Goal: Transaction & Acquisition: Obtain resource

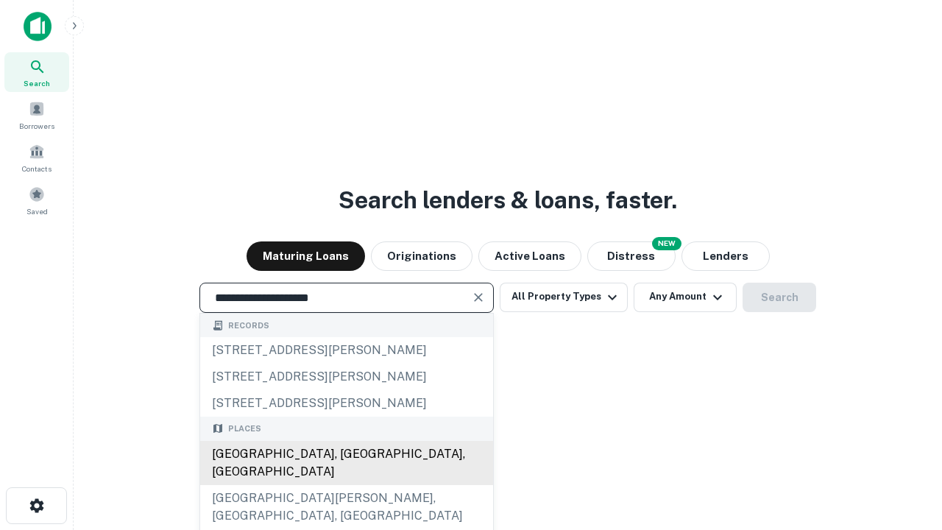
click at [346, 485] on div "[GEOGRAPHIC_DATA], [GEOGRAPHIC_DATA], [GEOGRAPHIC_DATA]" at bounding box center [346, 463] width 293 height 44
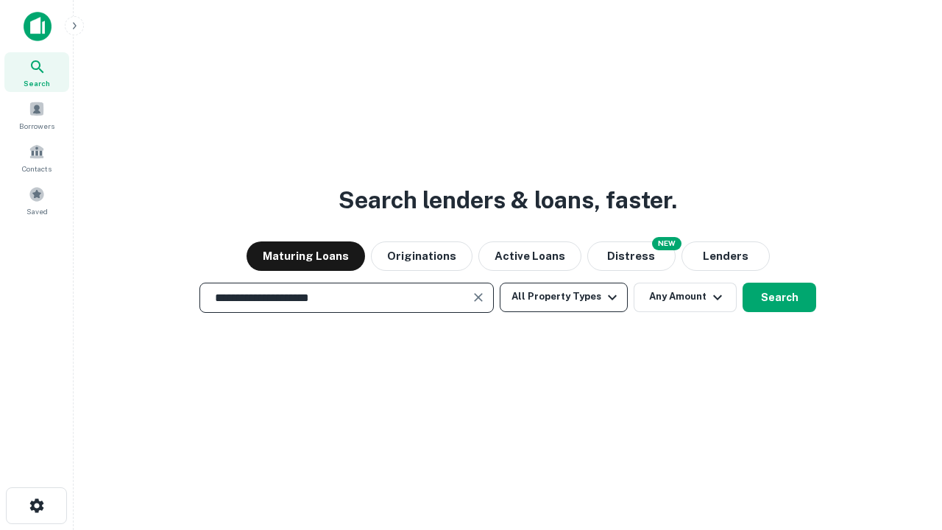
type input "**********"
click at [564, 297] on button "All Property Types" at bounding box center [564, 297] width 128 height 29
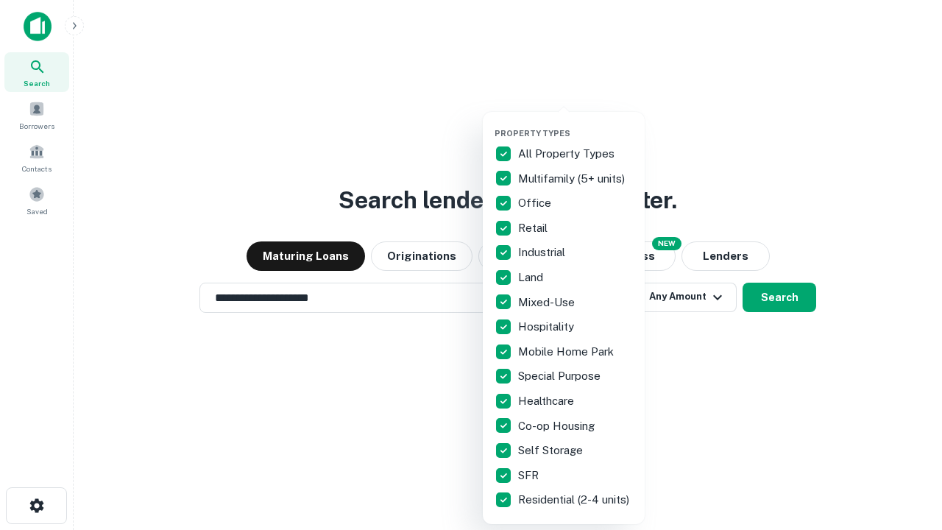
click at [575, 124] on button "button" at bounding box center [576, 124] width 162 height 1
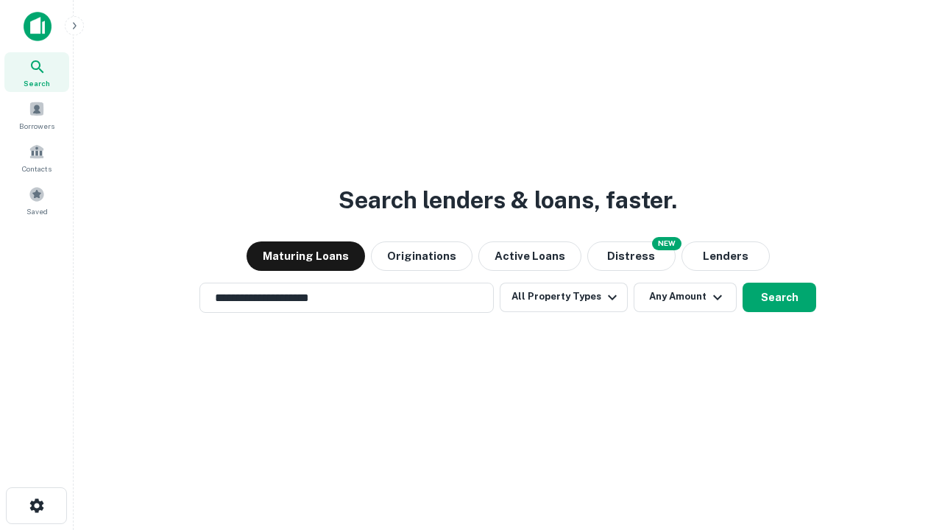
scroll to position [9, 177]
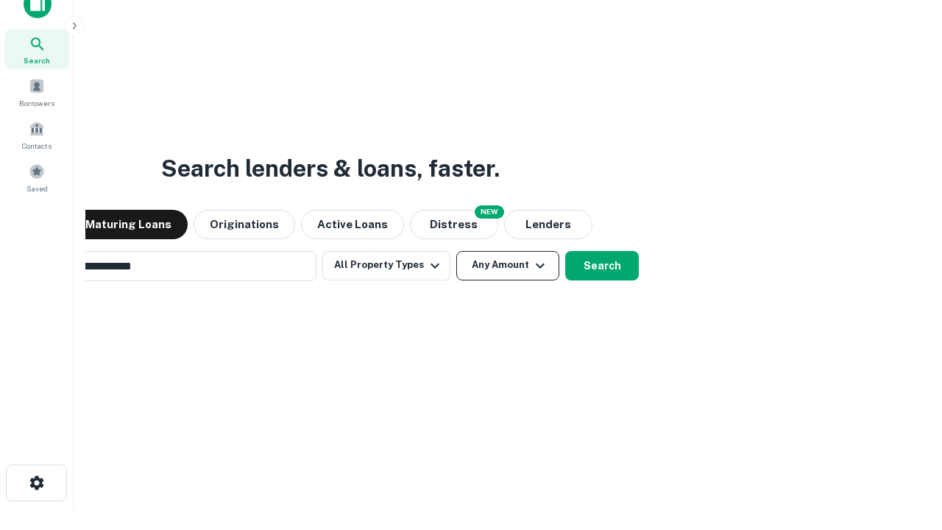
click at [456, 251] on button "Any Amount" at bounding box center [507, 265] width 103 height 29
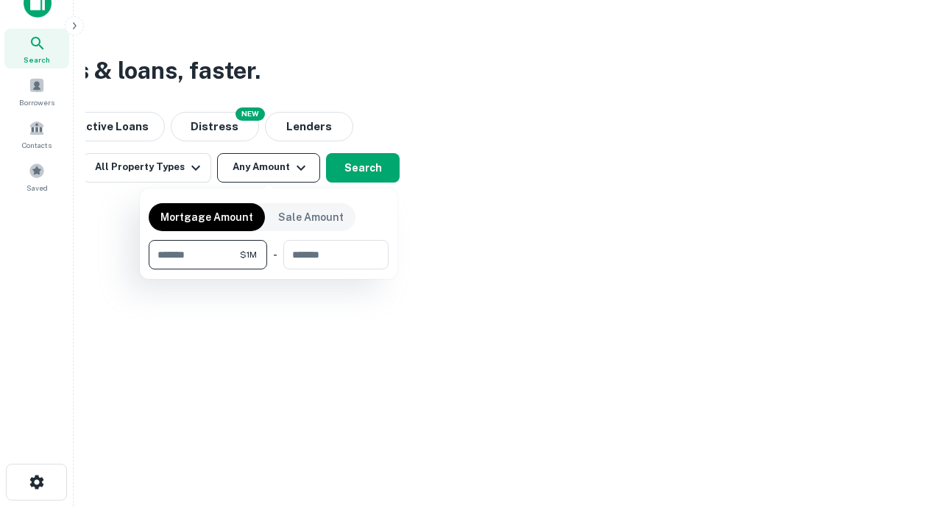
type input "*******"
click at [269, 269] on button "button" at bounding box center [269, 269] width 240 height 1
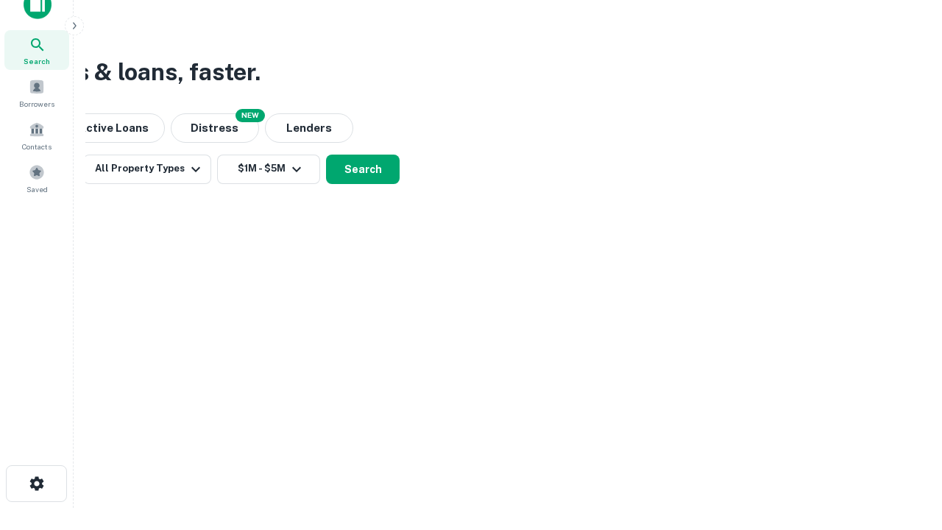
scroll to position [9, 272]
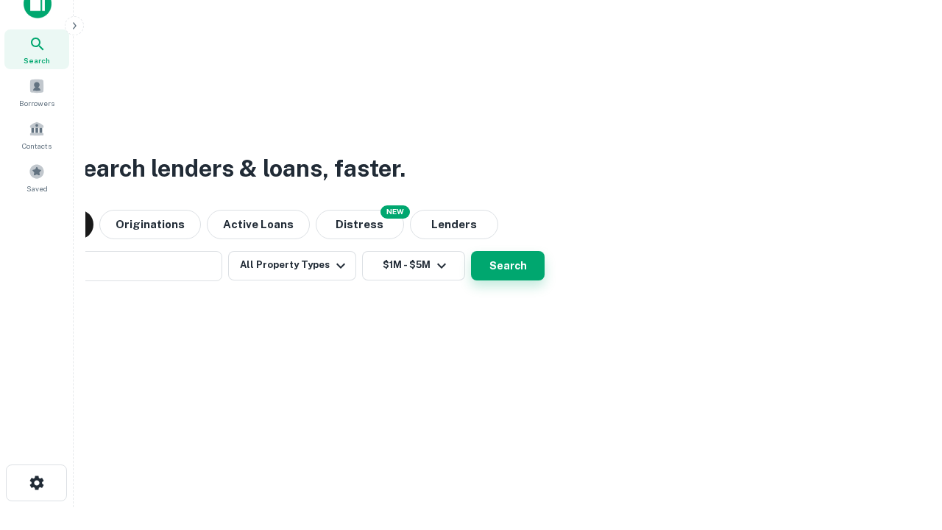
click at [471, 251] on button "Search" at bounding box center [508, 265] width 74 height 29
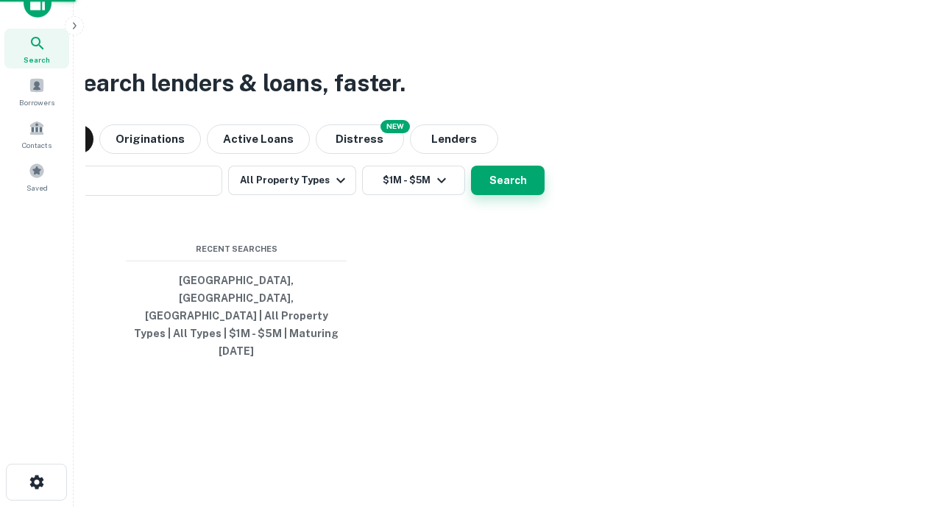
scroll to position [39, 417]
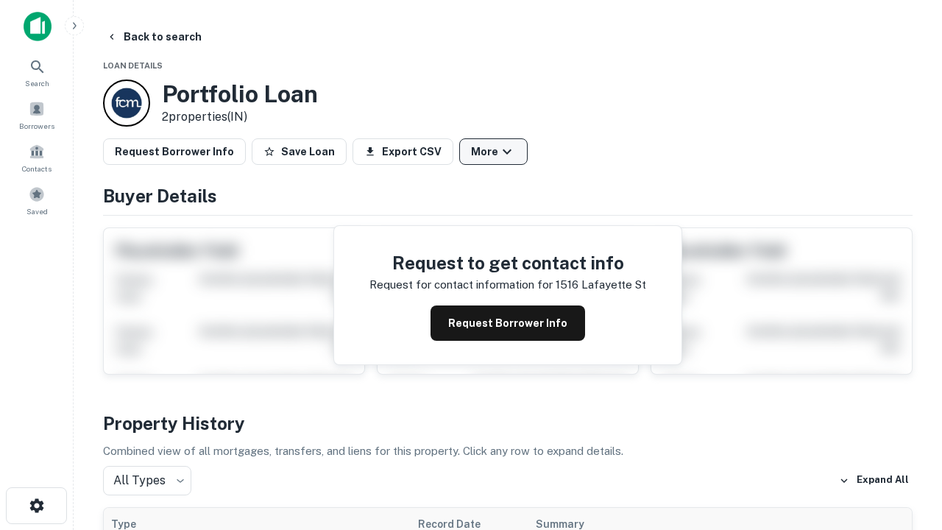
click at [493, 152] on button "More" at bounding box center [493, 151] width 68 height 26
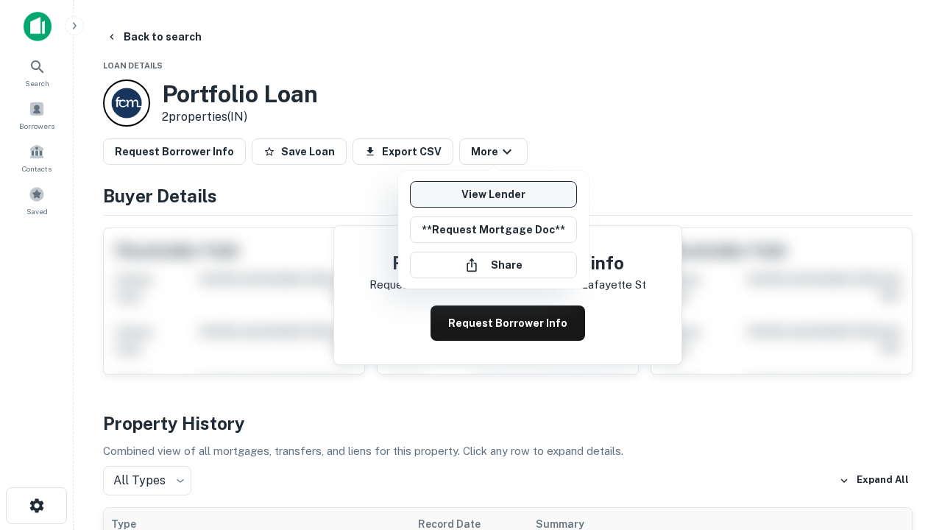
click at [493, 194] on link "View Lender" at bounding box center [493, 194] width 167 height 26
